Goal: Transaction & Acquisition: Subscribe to service/newsletter

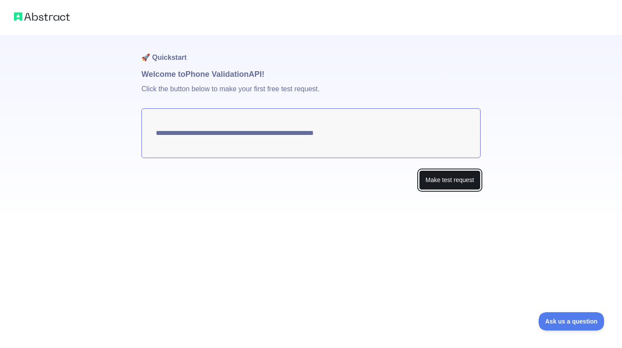
click at [440, 184] on button "Make test request" at bounding box center [450, 180] width 62 height 20
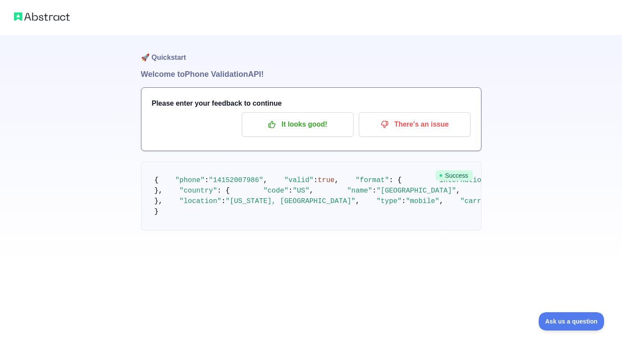
scroll to position [43, 0]
click at [309, 117] on p "It looks good!" at bounding box center [297, 124] width 99 height 15
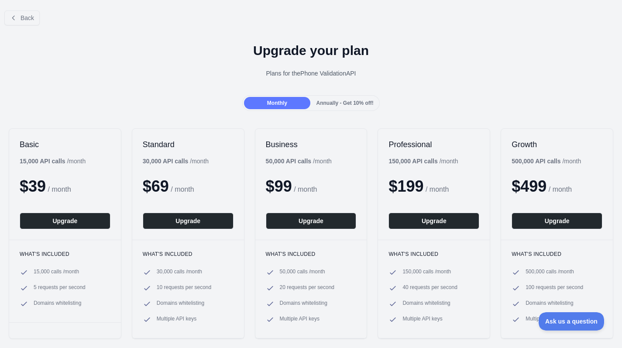
click at [330, 100] on span "Annually - Get 10% off!" at bounding box center [345, 103] width 57 height 6
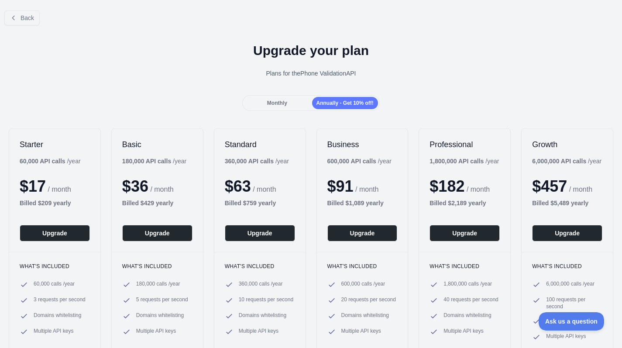
click at [296, 106] on div "Monthly" at bounding box center [277, 103] width 66 height 12
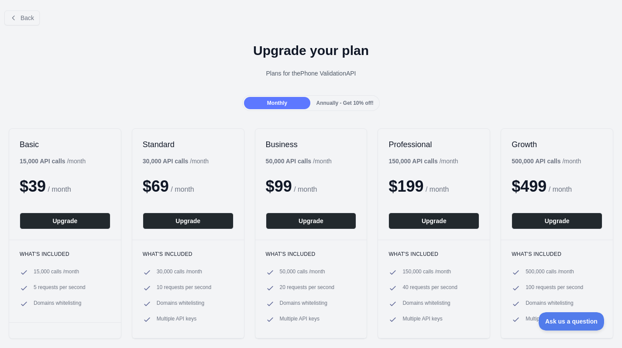
click at [321, 106] on div "Annually - Get 10% off!" at bounding box center [345, 103] width 66 height 12
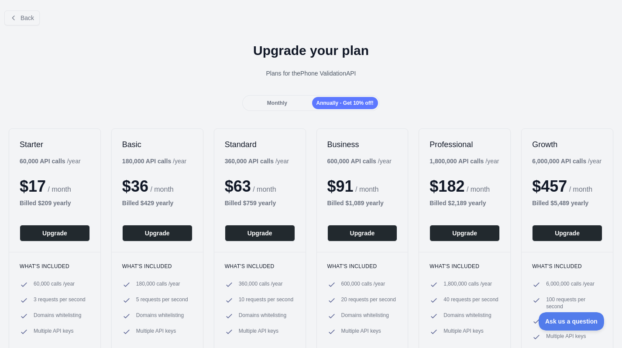
click at [295, 107] on div "Monthly" at bounding box center [277, 103] width 66 height 12
